Goal: Information Seeking & Learning: Learn about a topic

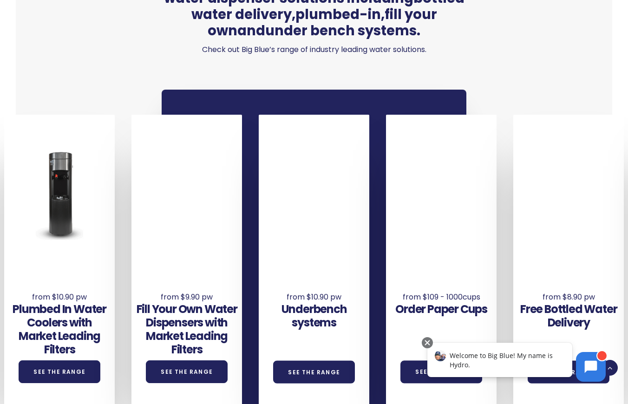
scroll to position [511, 0]
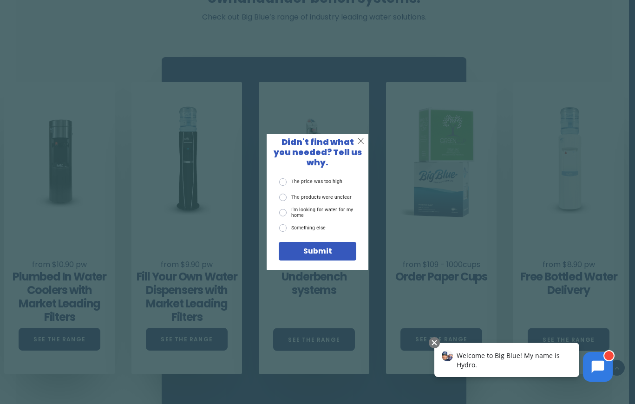
click at [321, 249] on span "Submit" at bounding box center [317, 251] width 29 height 11
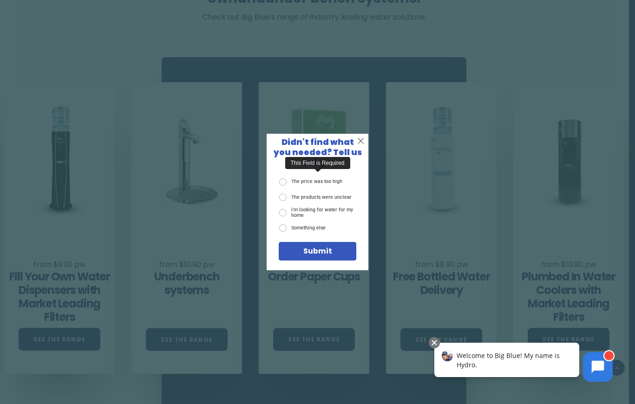
click at [300, 207] on label "I'm looking for water for my home" at bounding box center [317, 213] width 77 height 12
click at [0, 0] on input "I'm looking for water for my home" at bounding box center [0, 0] width 0 height 0
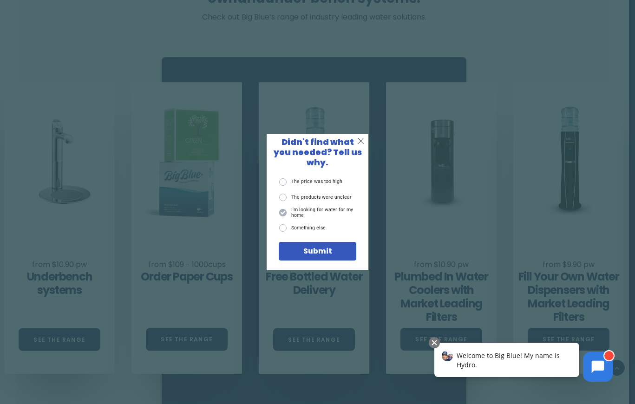
click at [321, 248] on span "Submit" at bounding box center [317, 251] width 29 height 11
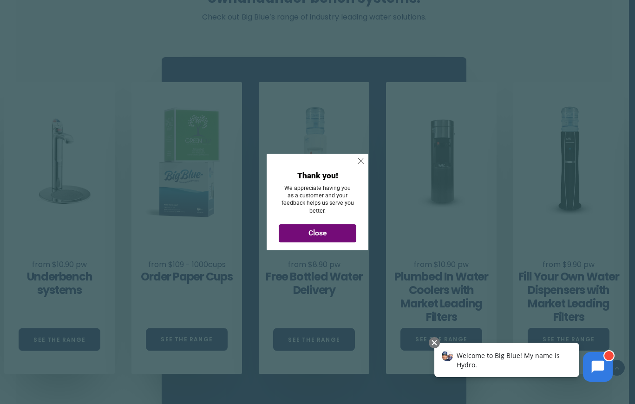
click at [323, 239] on div "Close" at bounding box center [317, 233] width 77 height 18
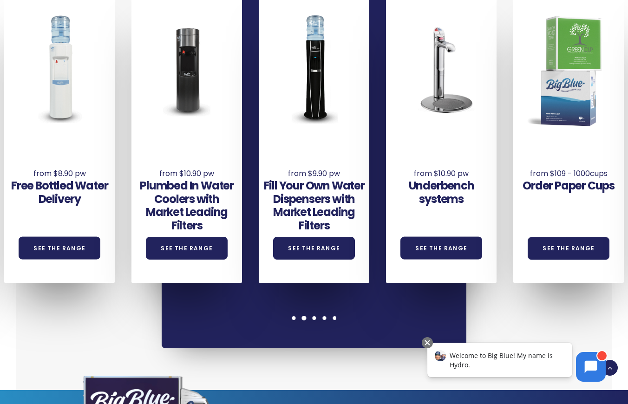
scroll to position [603, 0]
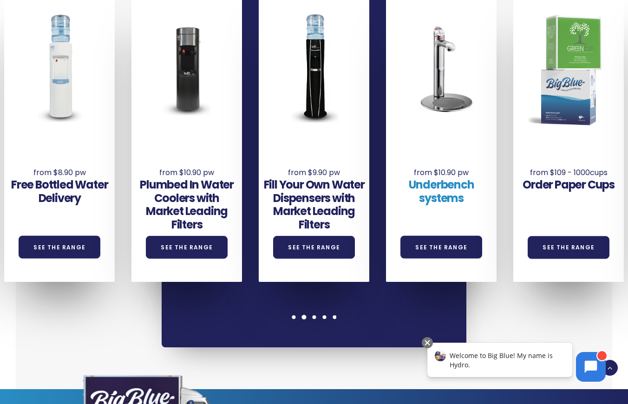
click at [444, 178] on link "Underbench systems" at bounding box center [442, 191] width 66 height 29
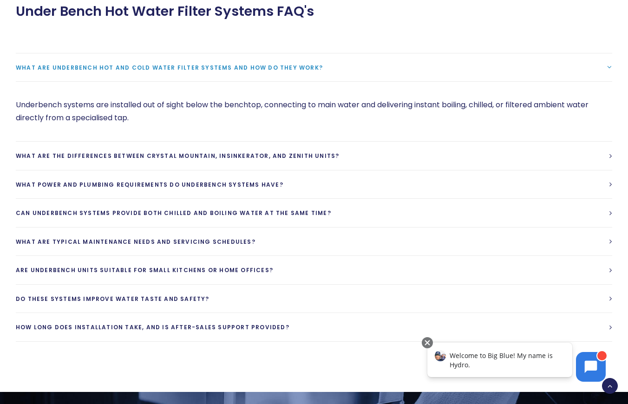
scroll to position [697, 0]
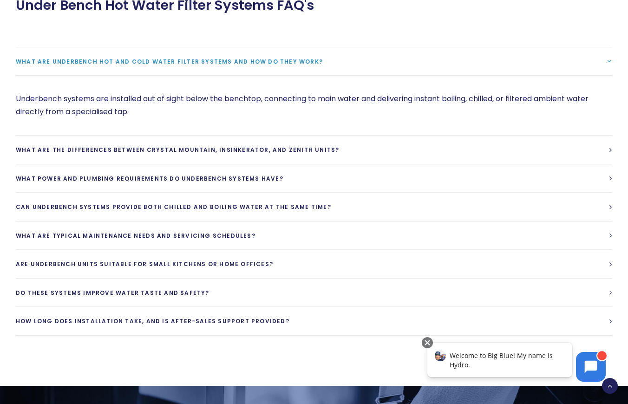
click at [134, 63] on span "What are underbench hot and cold water filter systems and how do they work?" at bounding box center [169, 62] width 307 height 8
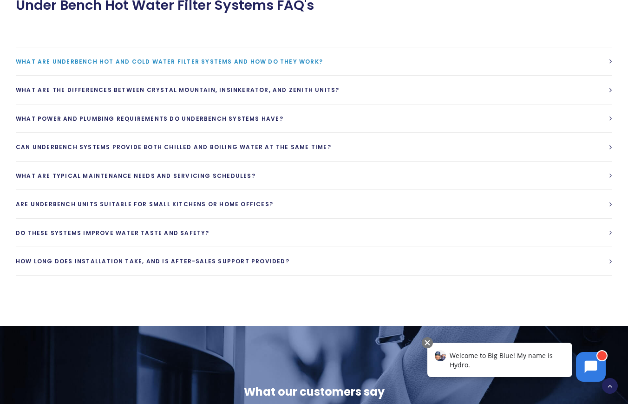
click at [134, 63] on span "What are underbench hot and cold water filter systems and how do they work?" at bounding box center [169, 62] width 307 height 8
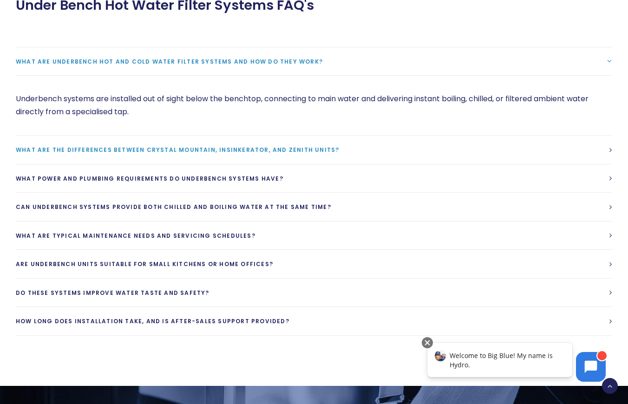
click at [164, 150] on span "What are the differences between Crystal Mountain, Insinkerator, and Zenith uni…" at bounding box center [177, 150] width 323 height 8
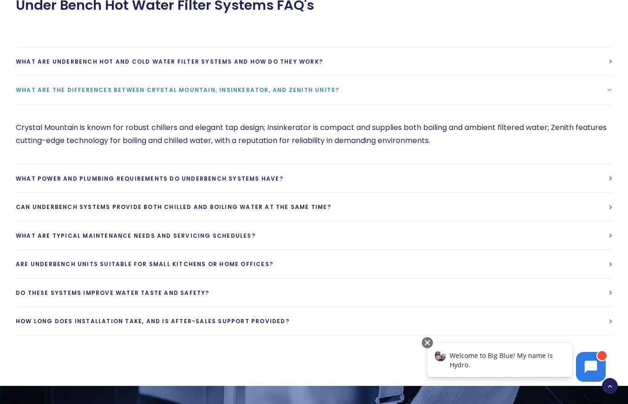
click at [493, 129] on p "Crystal Mountain is known for robust chillers and elegant tap design; Insinkera…" at bounding box center [314, 134] width 597 height 26
click at [493, 152] on div "Crystal Mountain is known for robust chillers and elegant tap design; Insinkera…" at bounding box center [314, 134] width 597 height 60
click at [148, 181] on span "What power and plumbing requirements do underbench systems have?" at bounding box center [150, 179] width 268 height 8
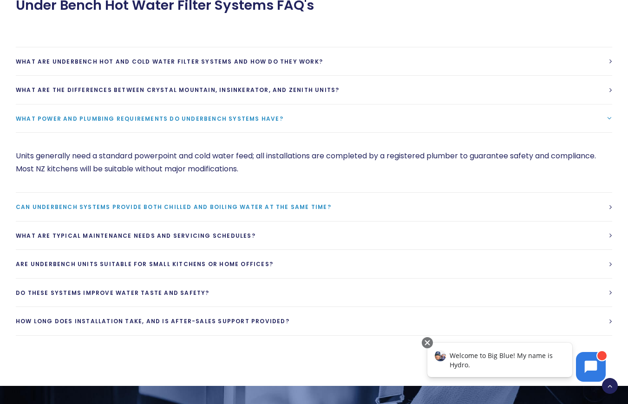
click at [127, 208] on span "Can underbench systems provide both chilled and boiling water at the same time?" at bounding box center [173, 207] width 315 height 8
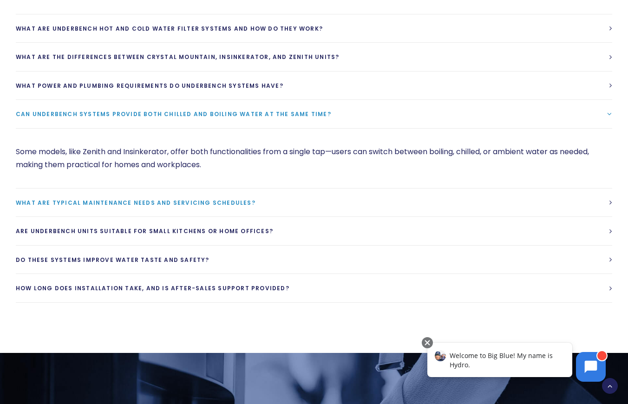
scroll to position [743, 0]
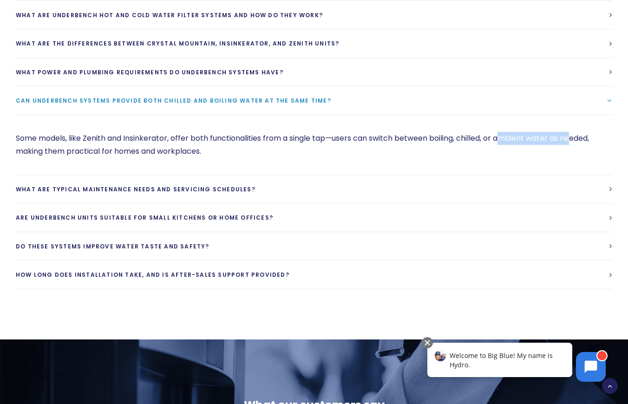
drag, startPoint x: 506, startPoint y: 137, endPoint x: 576, endPoint y: 136, distance: 69.7
click at [577, 136] on p "Some models, like Zenith and Insinkerator, offer both functionalities from a si…" at bounding box center [314, 145] width 597 height 26
click at [371, 159] on div "Some models, like Zenith and Insinkerator, offer both functionalities from a si…" at bounding box center [314, 145] width 597 height 60
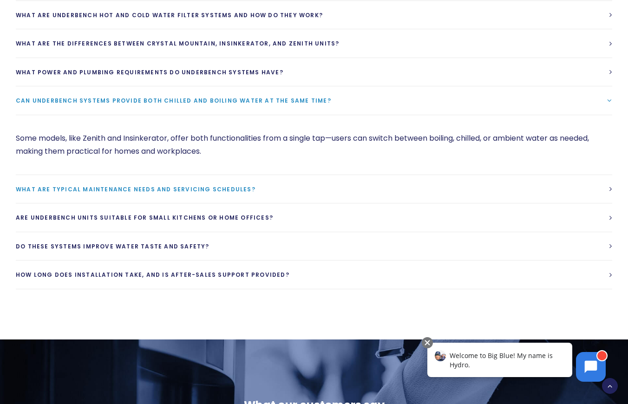
click at [164, 188] on span "What are typical maintenance needs and servicing schedules?" at bounding box center [136, 189] width 240 height 8
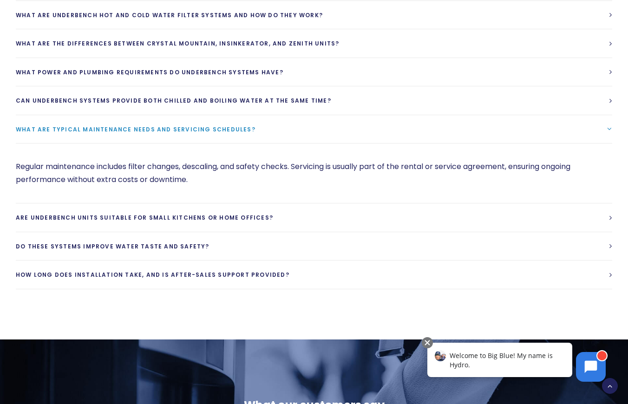
click at [177, 128] on span "What are typical maintenance needs and servicing schedules?" at bounding box center [136, 129] width 240 height 8
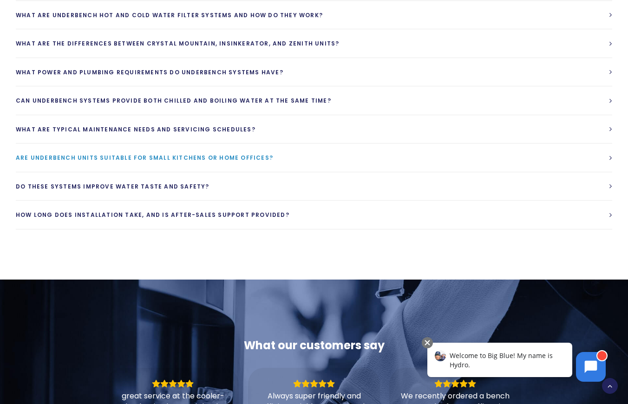
click at [179, 157] on span "Are underbench units suitable for small kitchens or home offices?" at bounding box center [144, 158] width 257 height 8
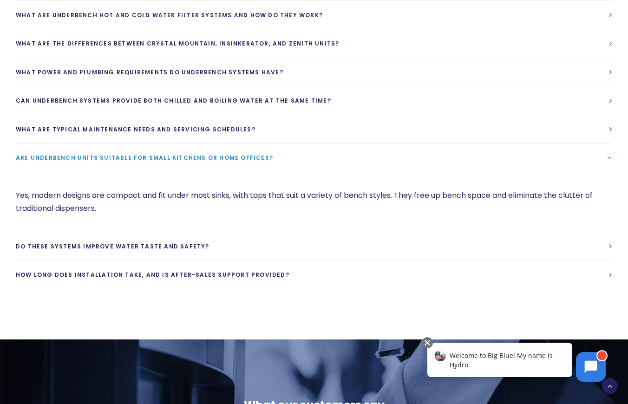
click at [213, 153] on link "Are underbench units suitable for small kitchens or home offices?" at bounding box center [314, 158] width 597 height 28
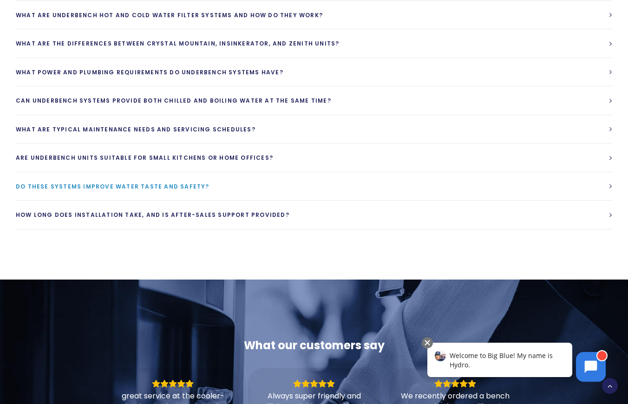
click at [167, 184] on span "Do these systems improve water taste and safety?" at bounding box center [113, 187] width 194 height 8
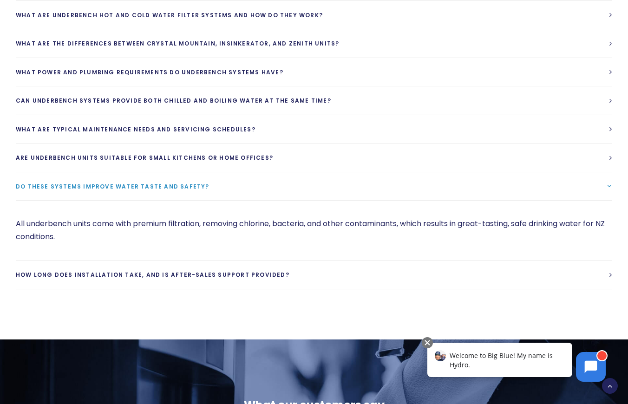
click at [157, 189] on span "Do these systems improve water taste and safety?" at bounding box center [113, 187] width 194 height 8
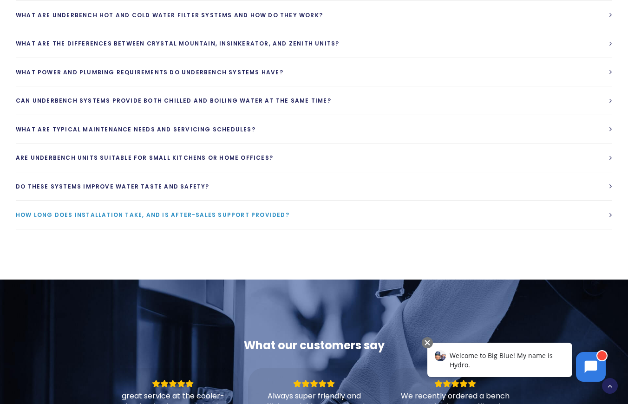
click at [137, 213] on span "How long does installation take, and is after-sales support provided?" at bounding box center [153, 215] width 274 height 8
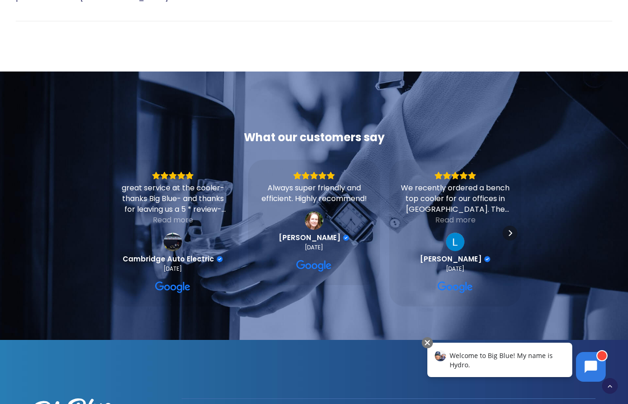
scroll to position [1022, 0]
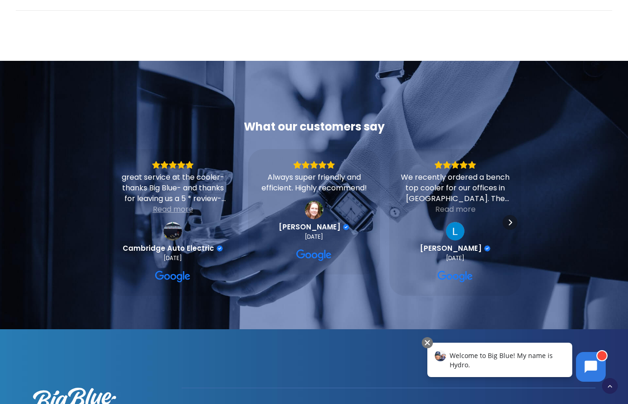
click at [177, 211] on div "Read more" at bounding box center [173, 209] width 40 height 11
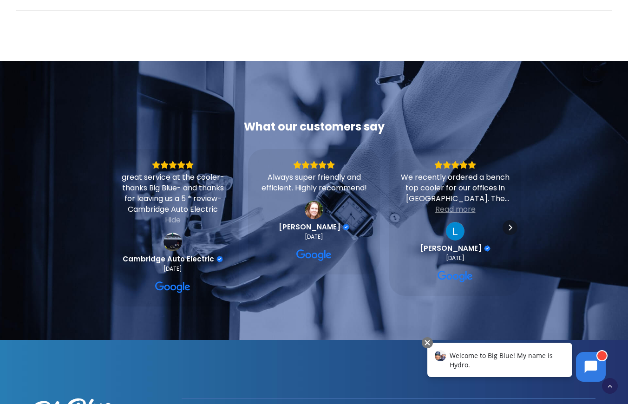
click at [458, 210] on div "Read more" at bounding box center [455, 209] width 40 height 11
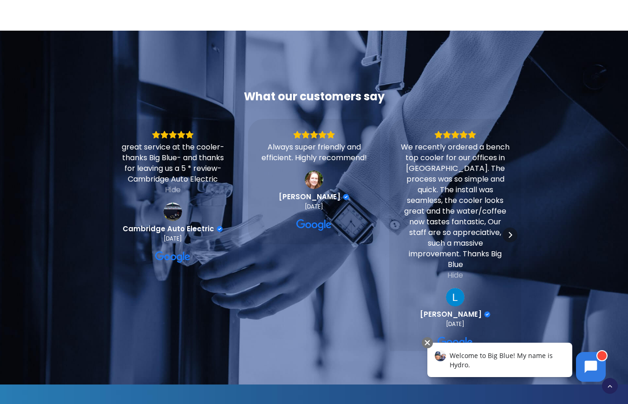
scroll to position [1069, 0]
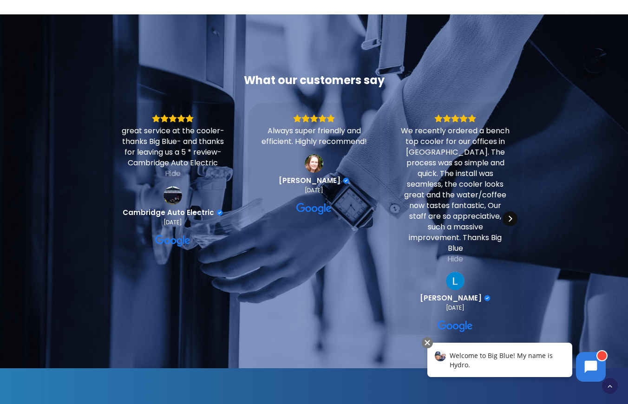
click at [509, 220] on icon "Next" at bounding box center [509, 218] width 7 height 7
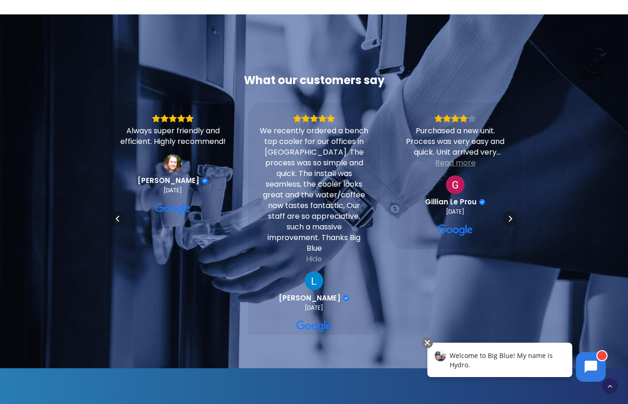
click at [452, 162] on div "Read more" at bounding box center [455, 162] width 40 height 11
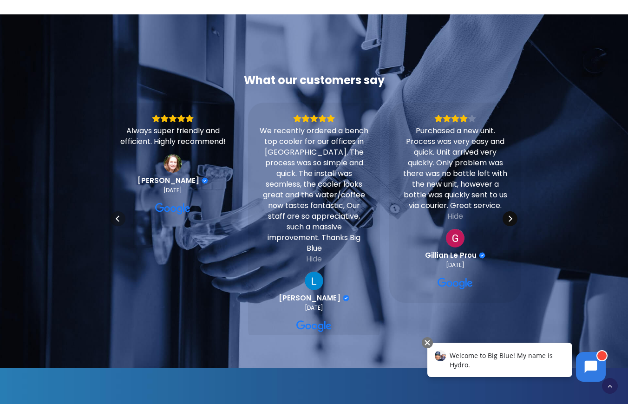
click at [509, 218] on icon "Next" at bounding box center [509, 218] width 7 height 7
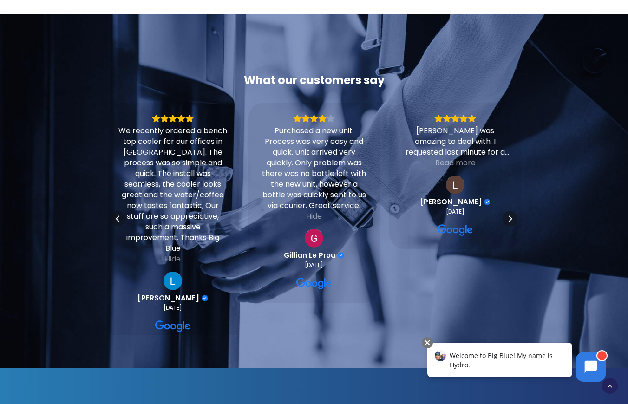
click at [468, 161] on div "Read more" at bounding box center [455, 162] width 40 height 11
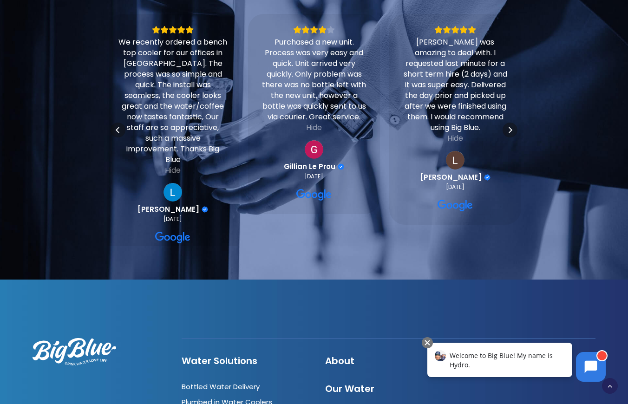
scroll to position [1161, 0]
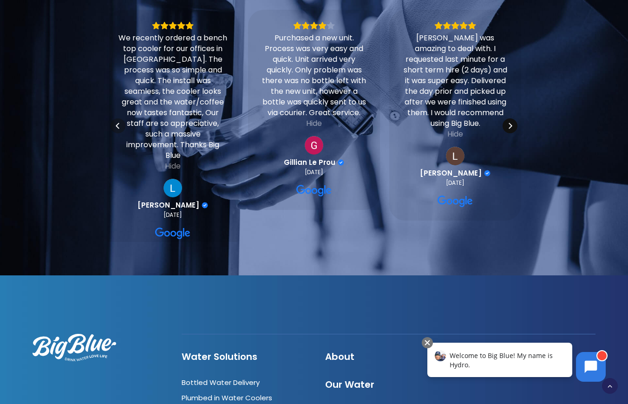
click at [512, 125] on icon "Next" at bounding box center [510, 126] width 3 height 6
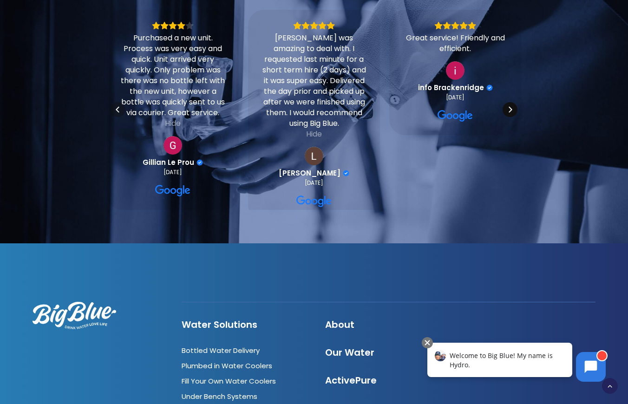
click at [510, 110] on icon "Next" at bounding box center [509, 109] width 7 height 7
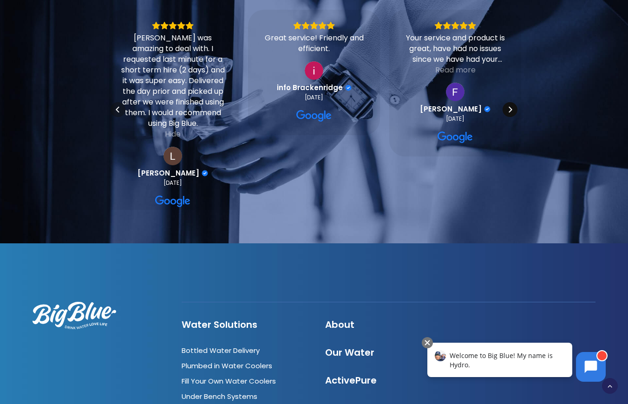
click at [510, 108] on icon "Next" at bounding box center [510, 110] width 3 height 6
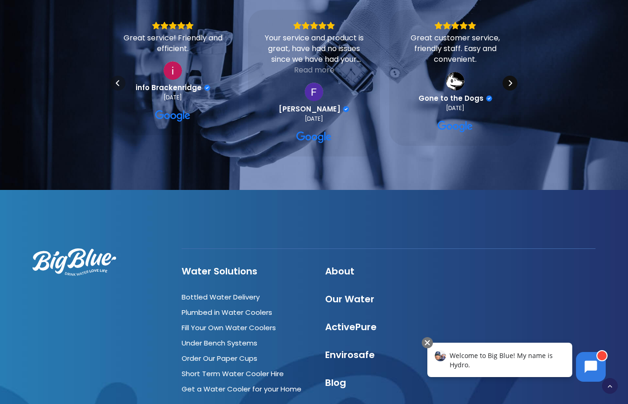
click at [510, 82] on icon "Next" at bounding box center [509, 82] width 7 height 7
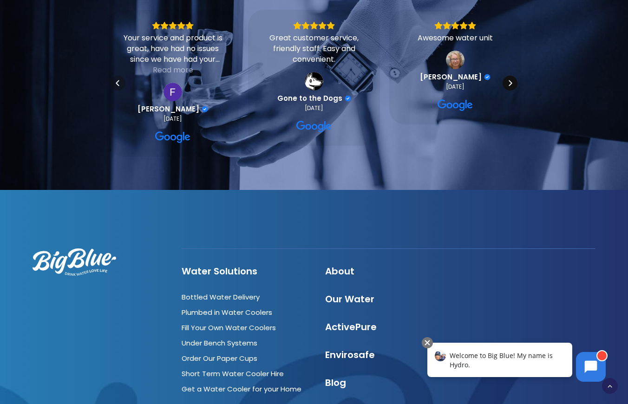
click at [510, 82] on icon "Next" at bounding box center [509, 82] width 7 height 7
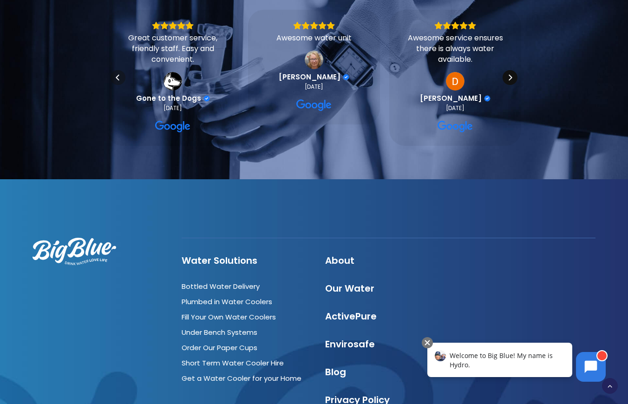
click at [510, 82] on div "Next" at bounding box center [510, 77] width 15 height 15
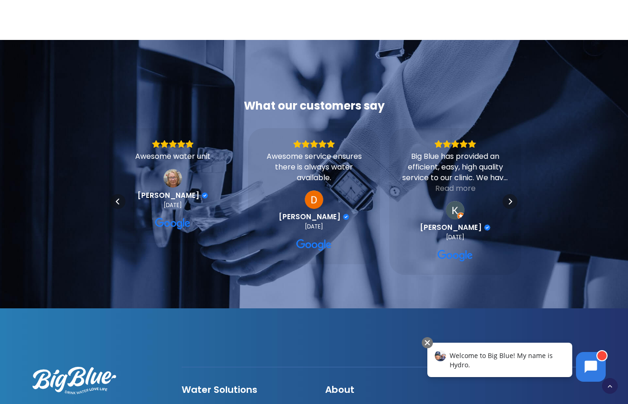
scroll to position [1022, 0]
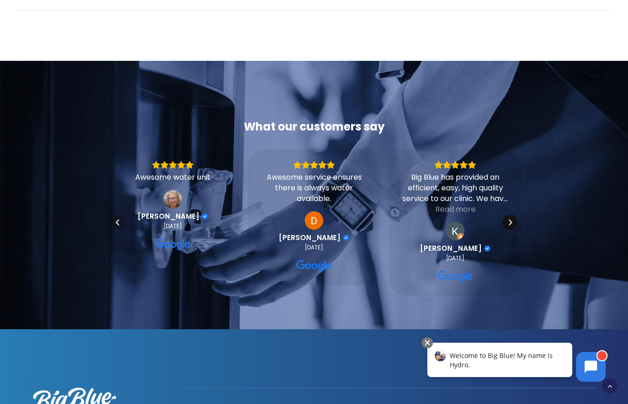
click at [510, 216] on div "Next" at bounding box center [510, 222] width 15 height 15
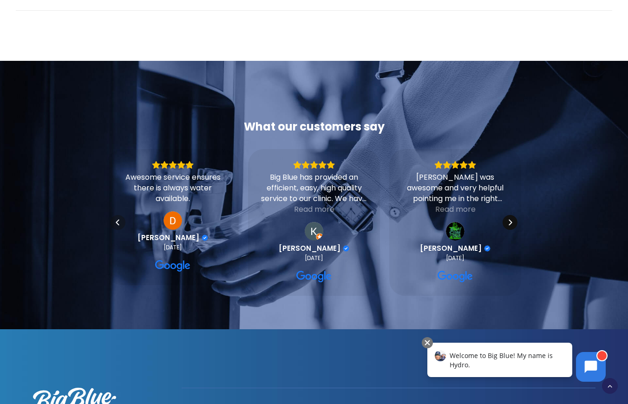
click at [510, 216] on div "Next" at bounding box center [510, 222] width 15 height 15
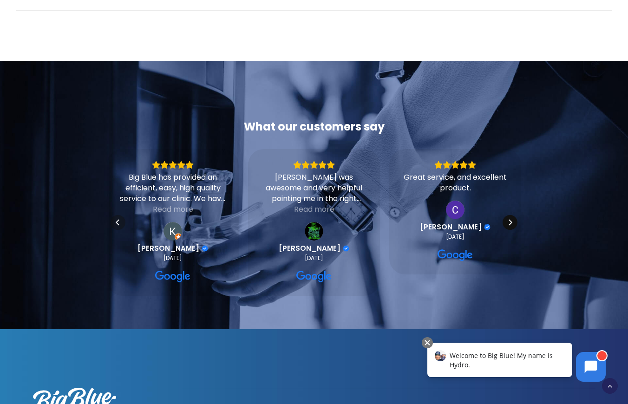
click at [510, 216] on div "Next" at bounding box center [510, 222] width 15 height 15
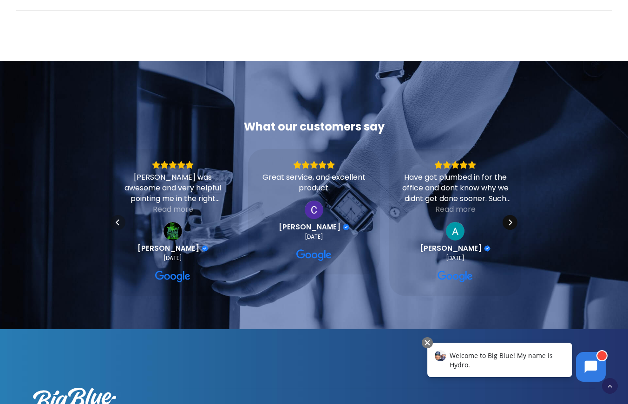
click at [510, 217] on div "Next" at bounding box center [510, 222] width 15 height 15
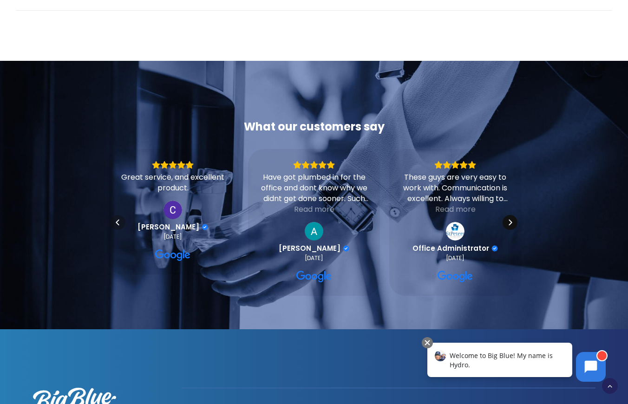
click at [510, 217] on div "Next" at bounding box center [510, 222] width 15 height 15
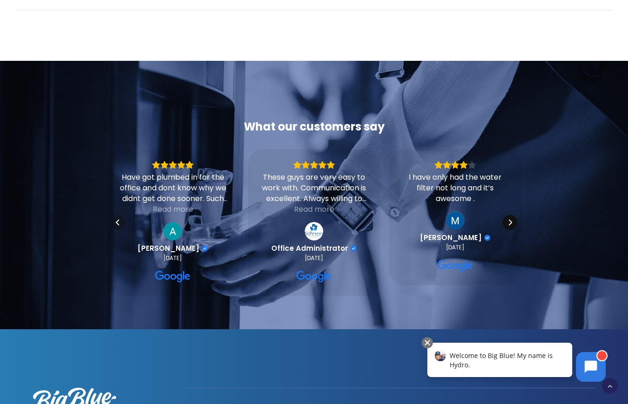
click at [510, 217] on div "Next" at bounding box center [510, 222] width 15 height 15
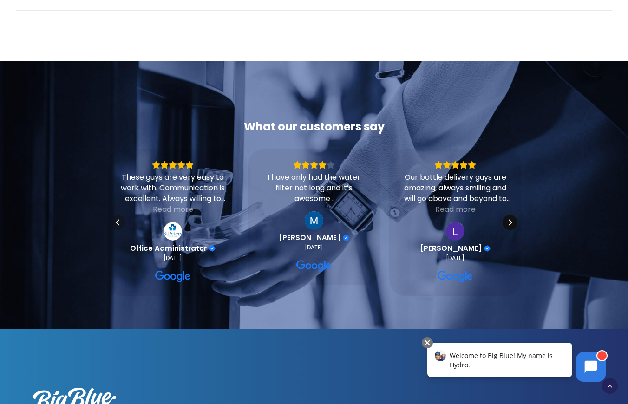
click at [510, 217] on div "Next" at bounding box center [510, 222] width 15 height 15
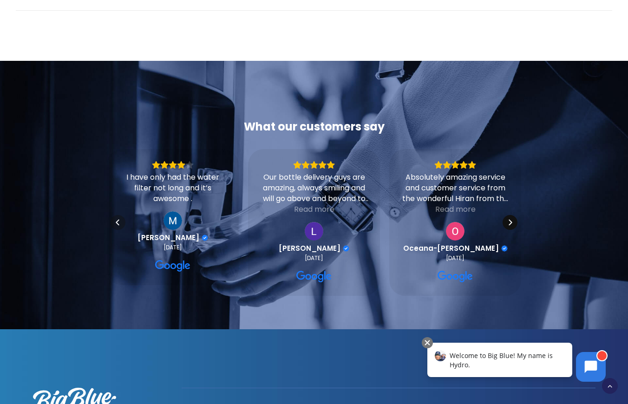
click at [509, 219] on icon "Next" at bounding box center [509, 222] width 7 height 7
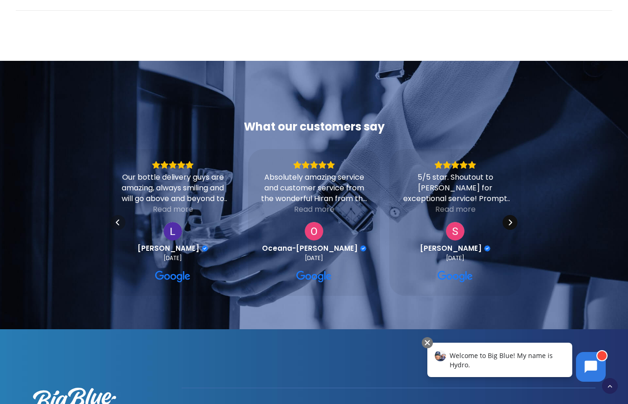
click at [509, 219] on icon "Next" at bounding box center [509, 222] width 7 height 7
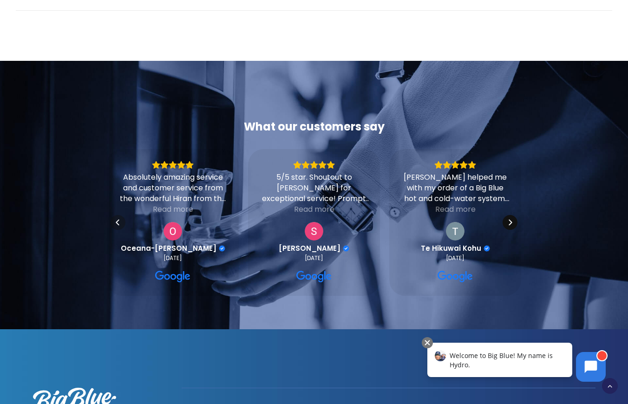
click at [509, 219] on icon "Next" at bounding box center [509, 222] width 7 height 7
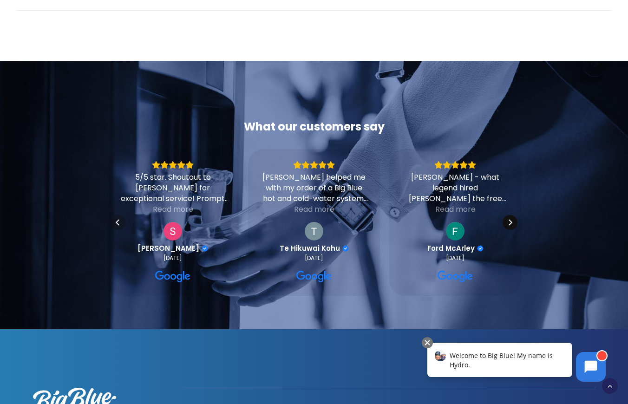
click at [509, 219] on icon "Next" at bounding box center [509, 222] width 7 height 7
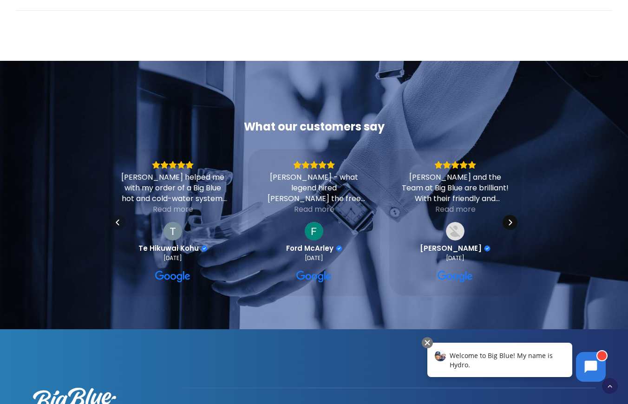
click at [509, 219] on icon "Next" at bounding box center [509, 222] width 7 height 7
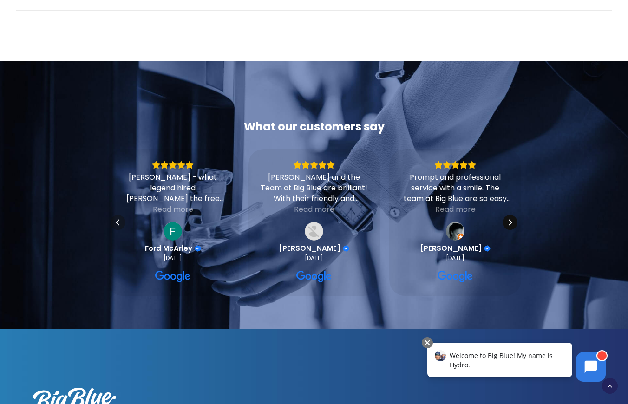
click at [509, 219] on icon "Next" at bounding box center [509, 222] width 7 height 7
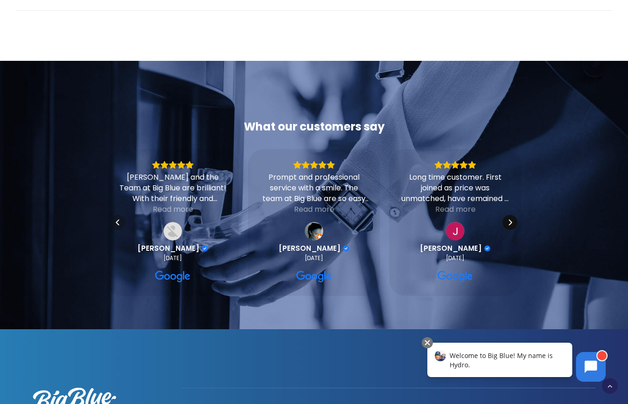
click at [509, 219] on icon "Next" at bounding box center [509, 222] width 7 height 7
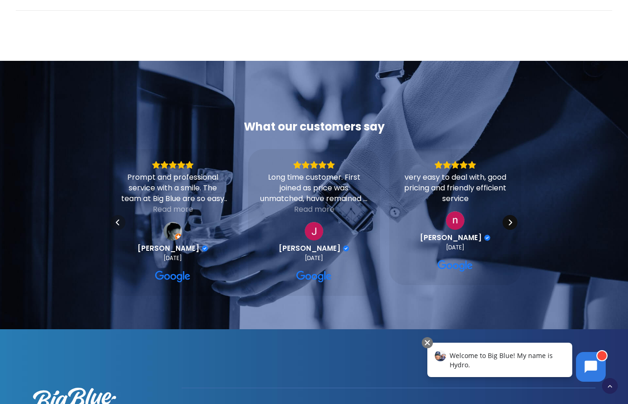
click at [509, 219] on icon "Next" at bounding box center [509, 222] width 7 height 7
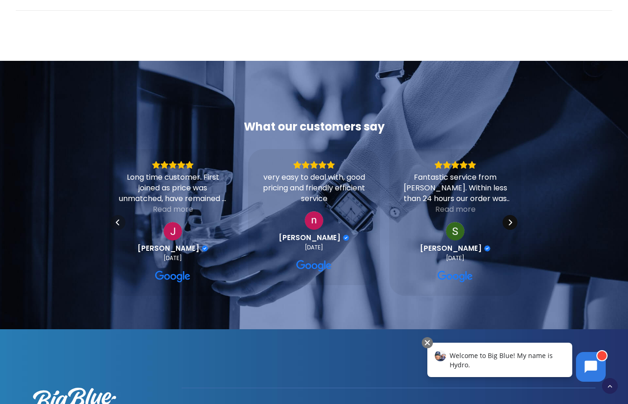
click at [509, 219] on icon "Next" at bounding box center [509, 222] width 7 height 7
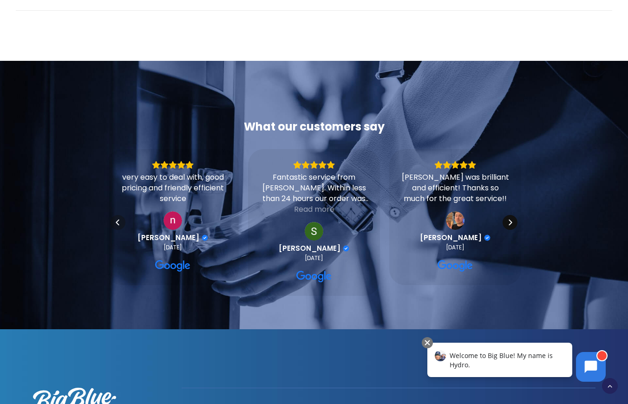
click at [509, 219] on icon "Next" at bounding box center [509, 222] width 7 height 7
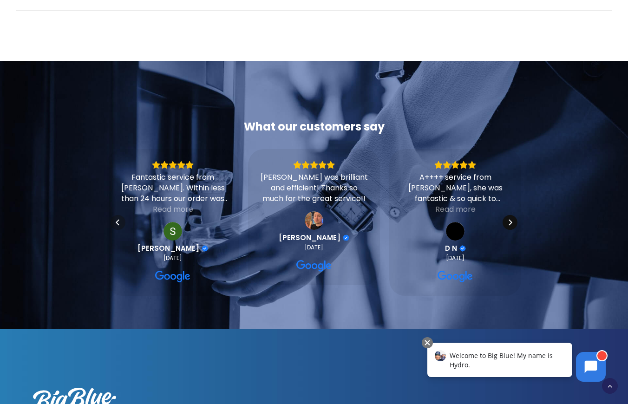
click at [509, 219] on icon "Next" at bounding box center [509, 222] width 7 height 7
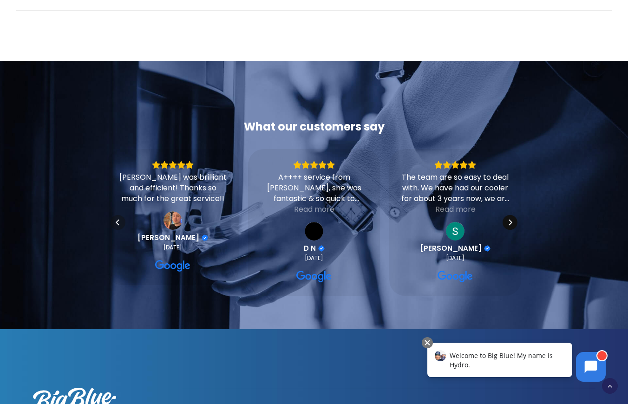
click at [509, 219] on icon "Next" at bounding box center [509, 222] width 7 height 7
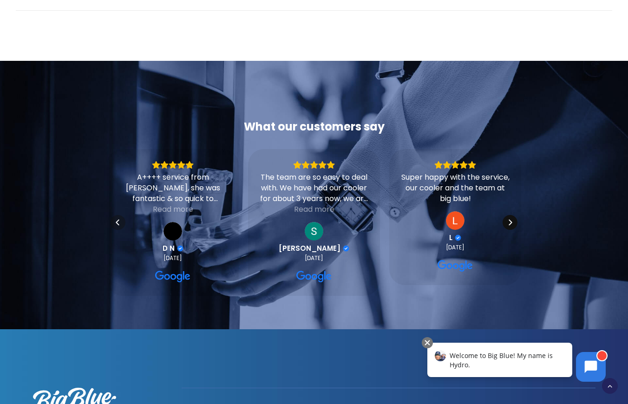
click at [509, 219] on icon "Next" at bounding box center [509, 222] width 7 height 7
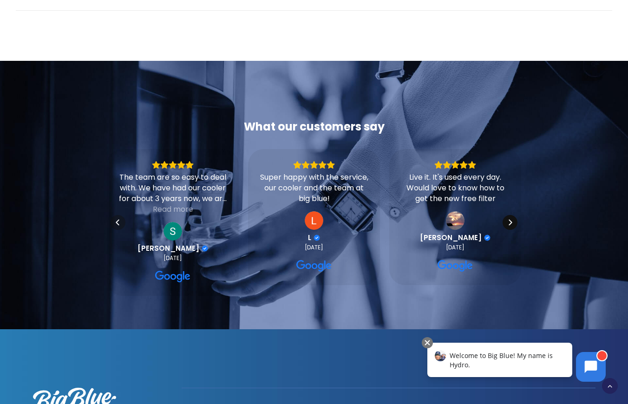
click at [509, 219] on icon "Next" at bounding box center [509, 222] width 7 height 7
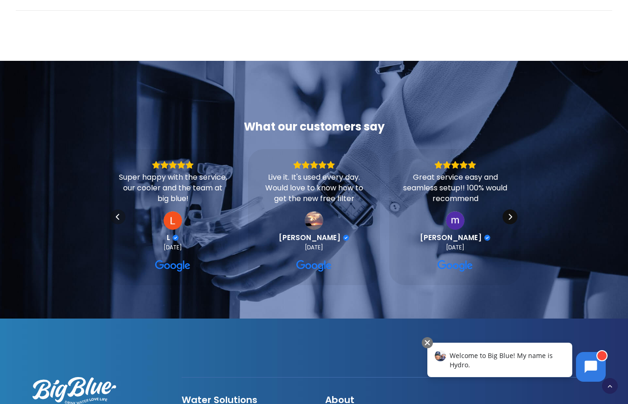
click at [509, 219] on icon "Next" at bounding box center [509, 216] width 7 height 7
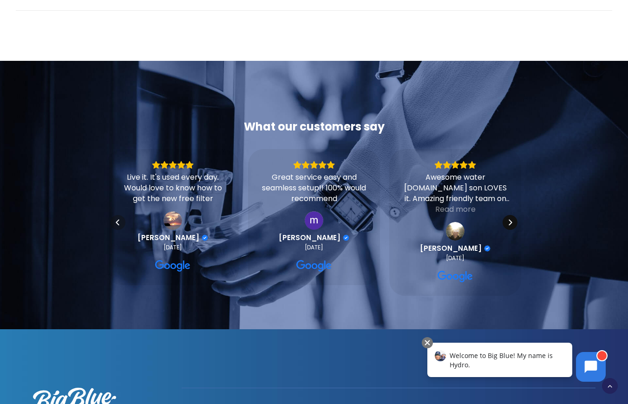
click at [509, 219] on icon "Next" at bounding box center [509, 222] width 7 height 7
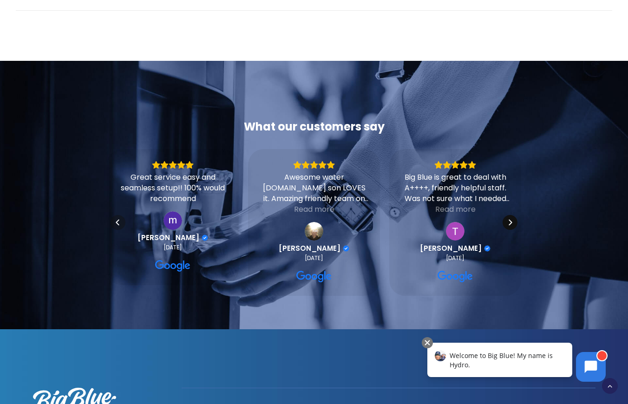
click at [509, 219] on icon "Next" at bounding box center [509, 222] width 7 height 7
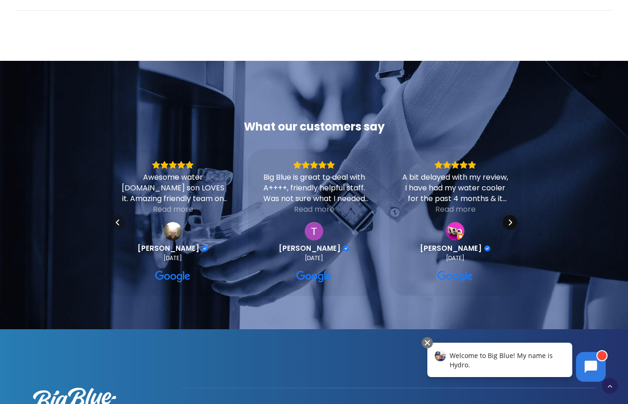
click at [509, 219] on icon "Next" at bounding box center [509, 222] width 7 height 7
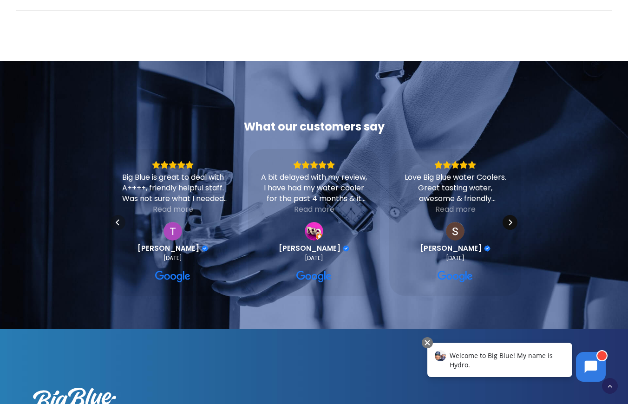
click at [509, 219] on icon "Next" at bounding box center [509, 222] width 7 height 7
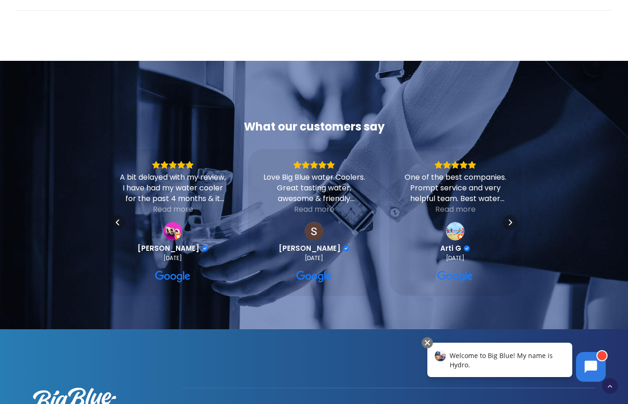
click at [551, 254] on div at bounding box center [575, 207] width 108 height 177
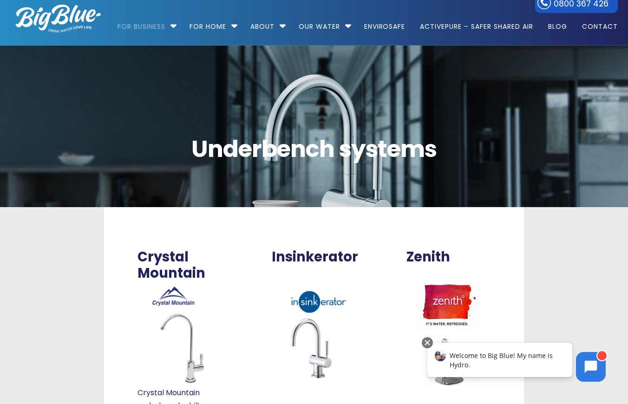
scroll to position [0, 0]
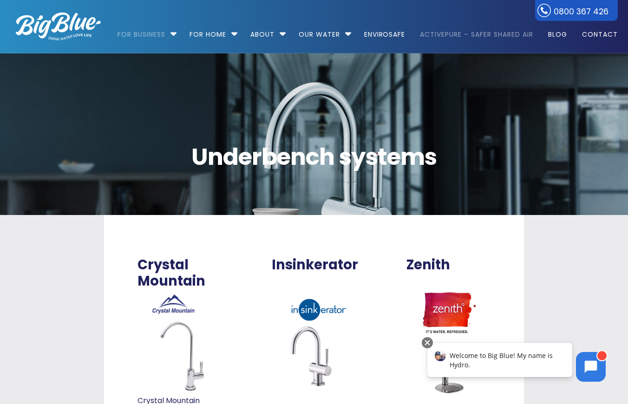
click at [477, 36] on link "ActivePure – Safer Shared Air" at bounding box center [476, 30] width 126 height 60
